Goal: Browse casually

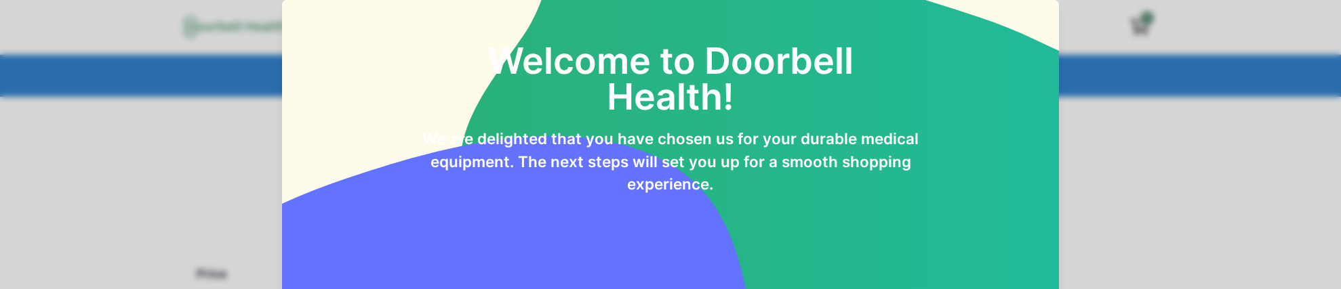
scroll to position [117, 0]
